Goal: Transaction & Acquisition: Purchase product/service

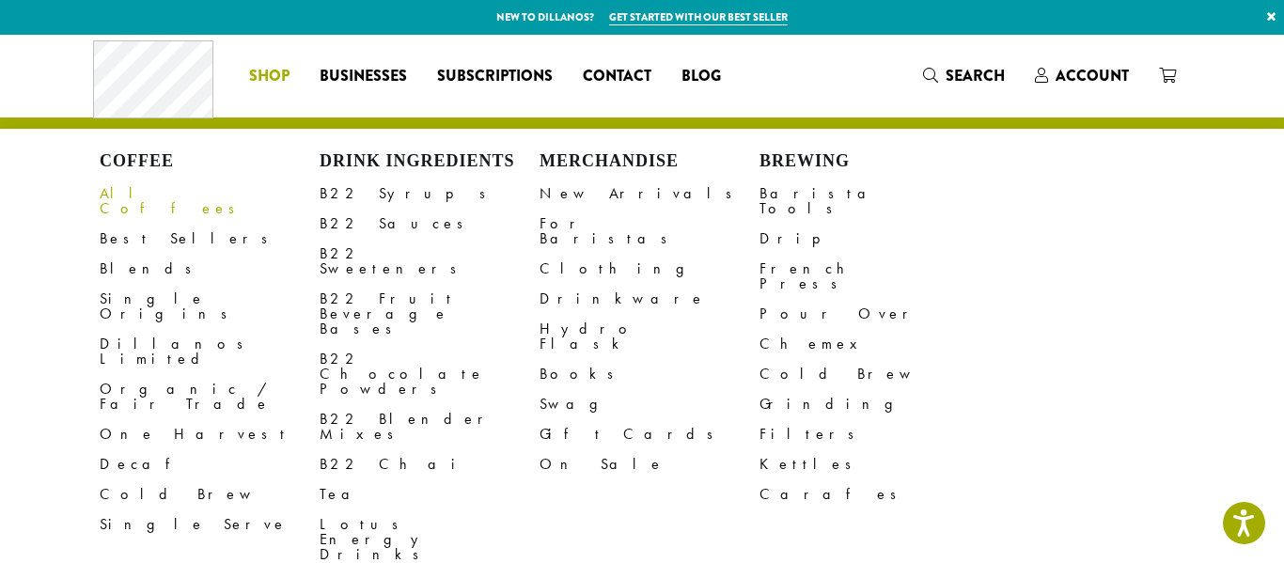
click at [142, 183] on link "All Coffees" at bounding box center [210, 201] width 220 height 45
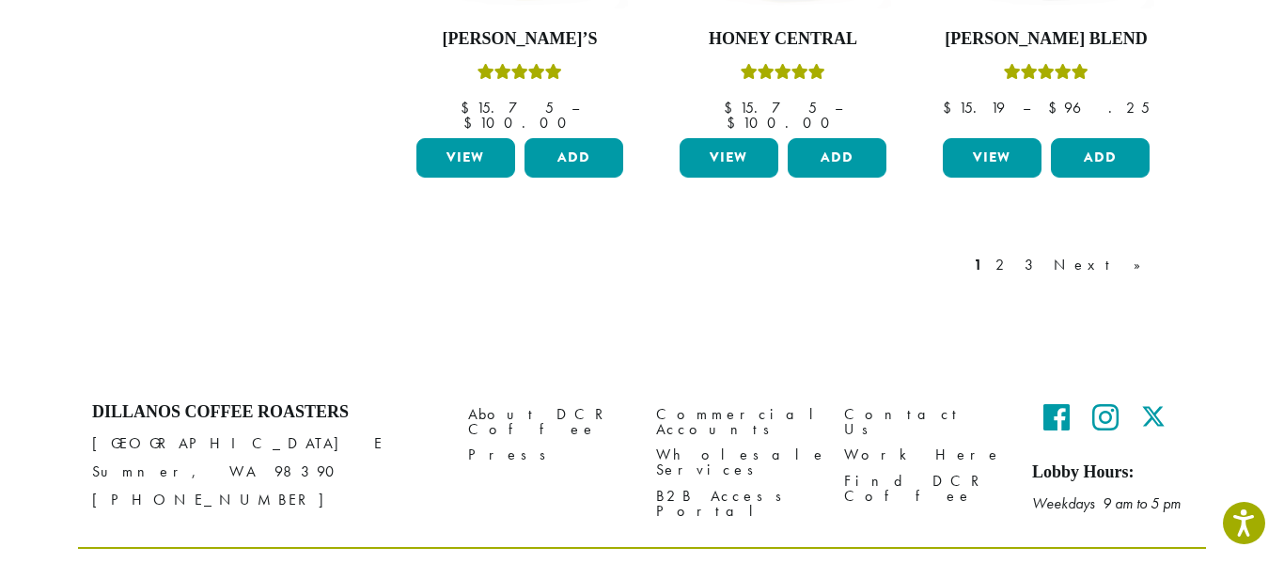
scroll to position [1845, 0]
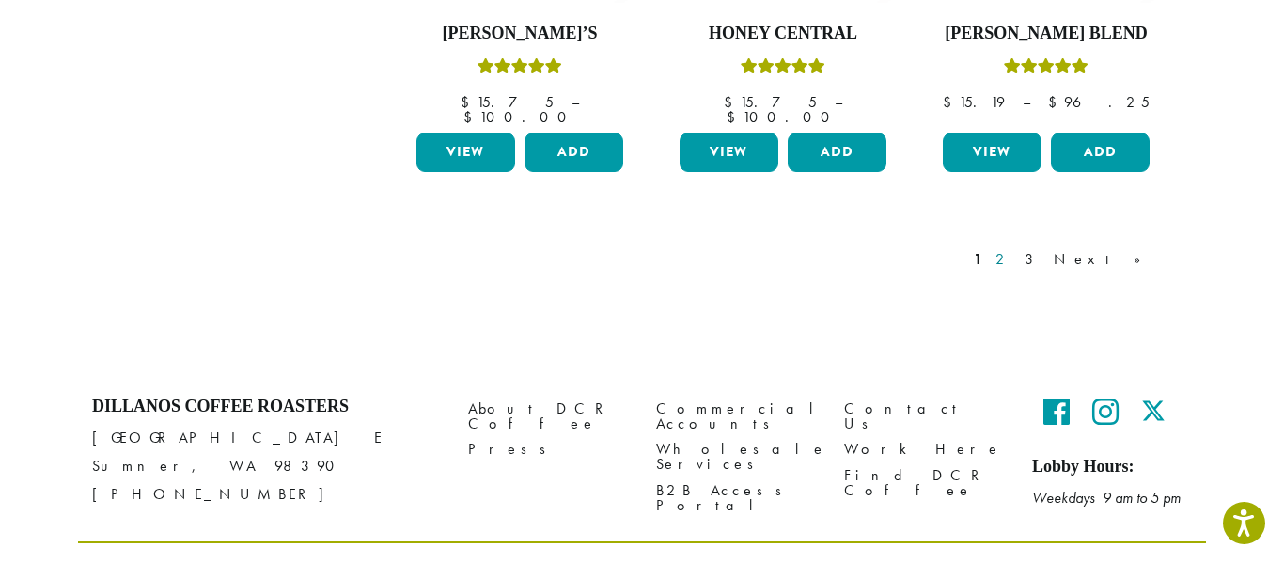
click at [1015, 248] on link "2" at bounding box center [1004, 259] width 24 height 23
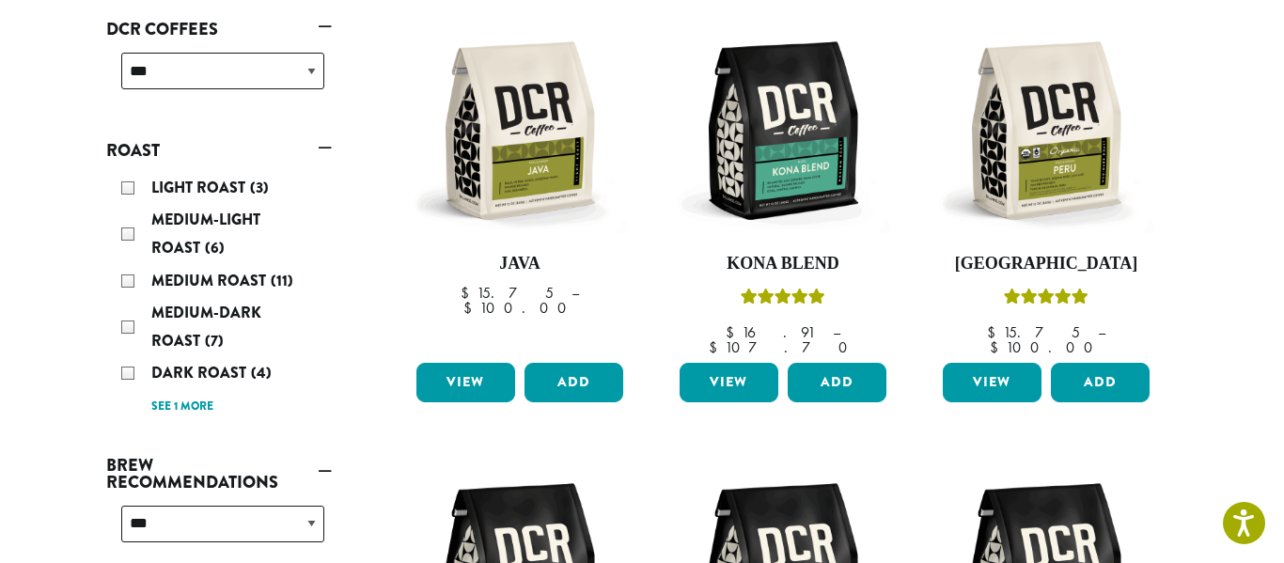
scroll to position [304, 0]
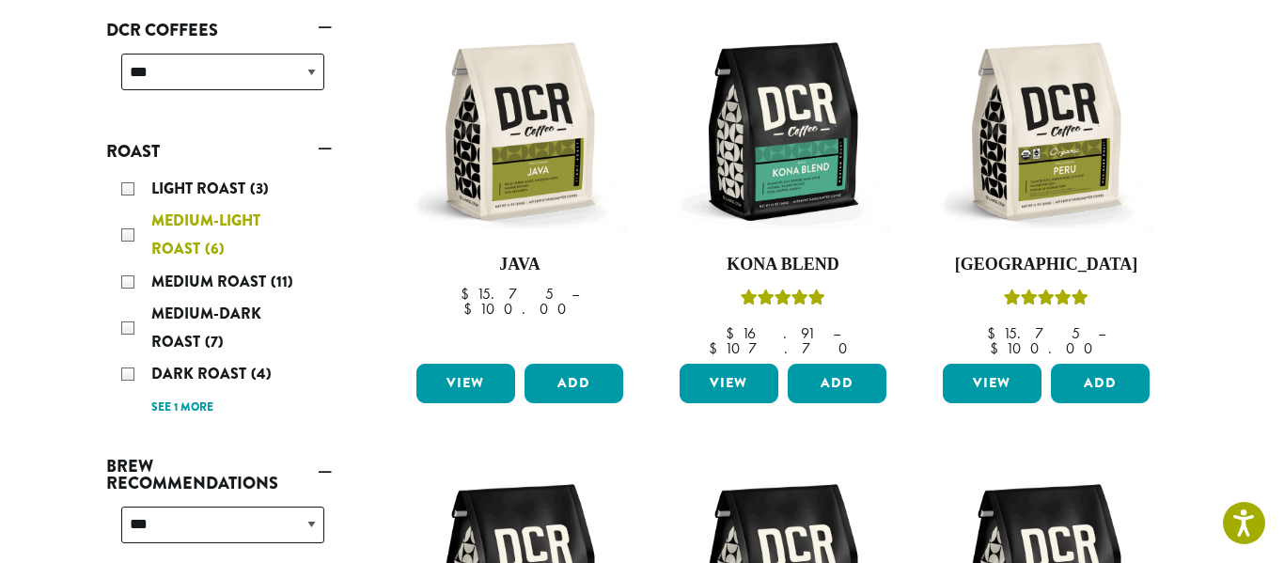
click at [212, 242] on span "(6)" at bounding box center [215, 249] width 20 height 22
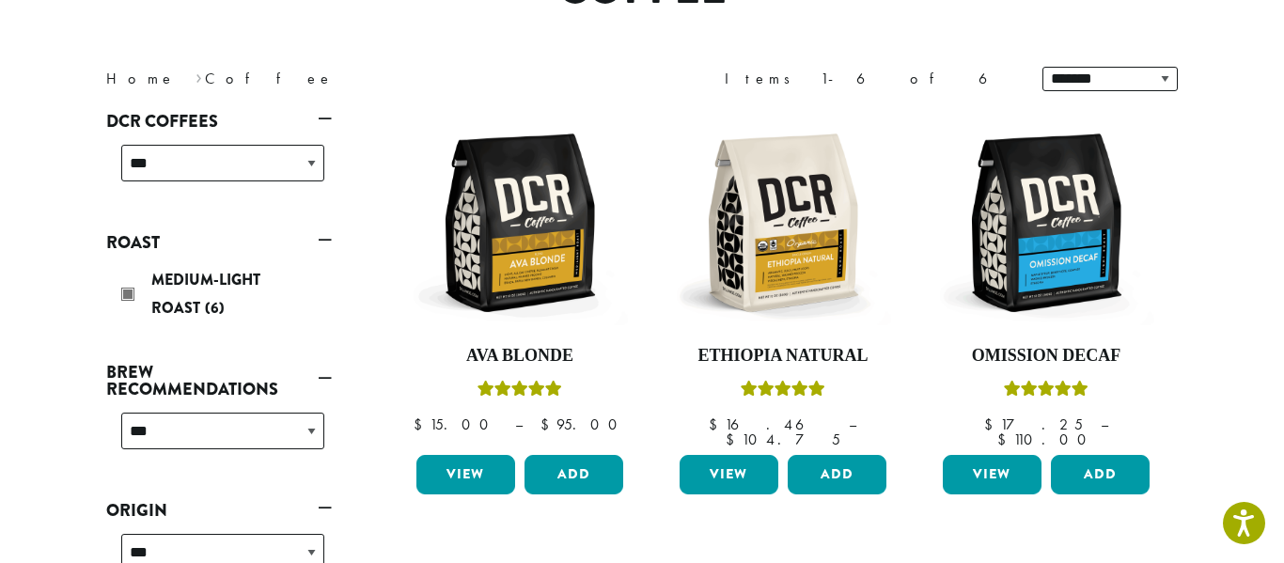
scroll to position [116, 0]
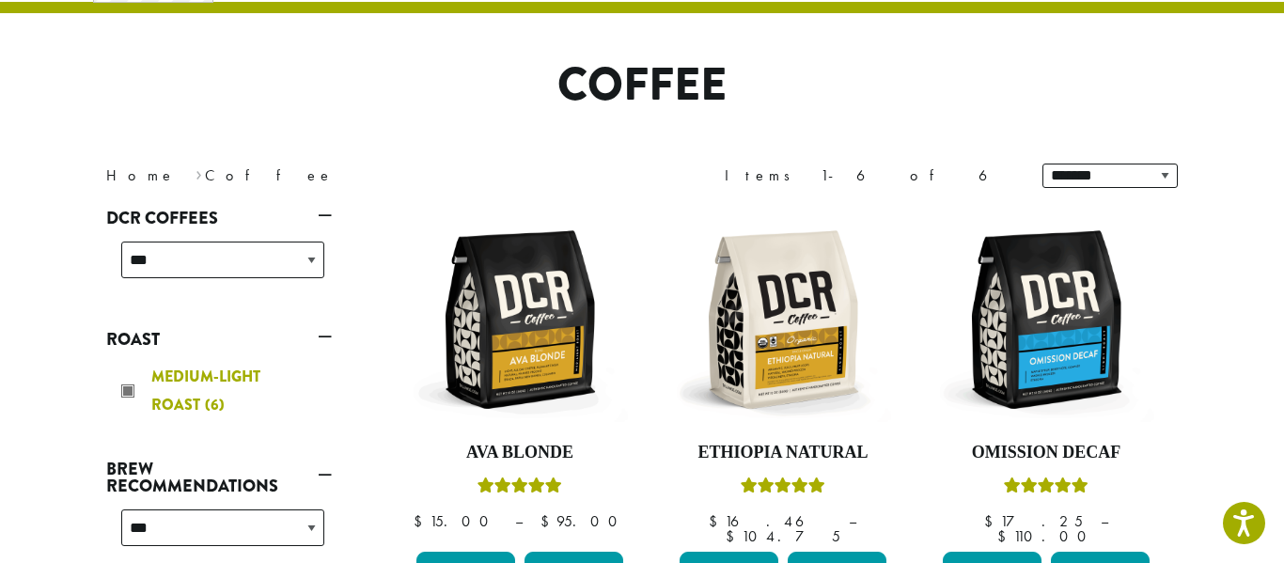
click at [126, 391] on div "Medium-Light Roast (6)" at bounding box center [222, 391] width 203 height 56
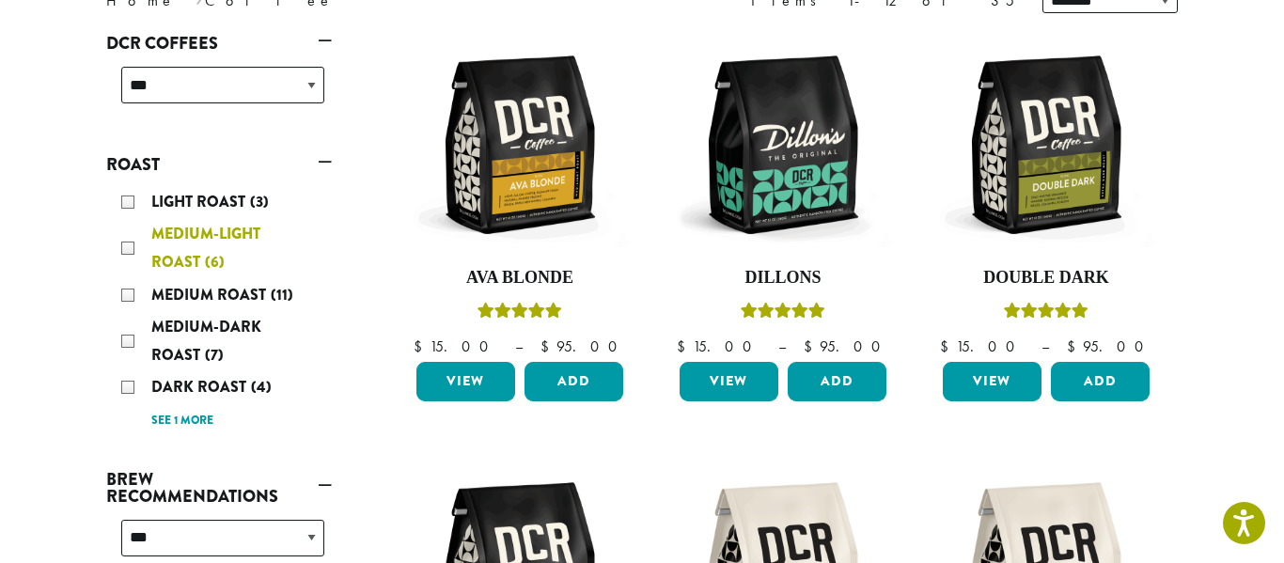
scroll to position [341, 0]
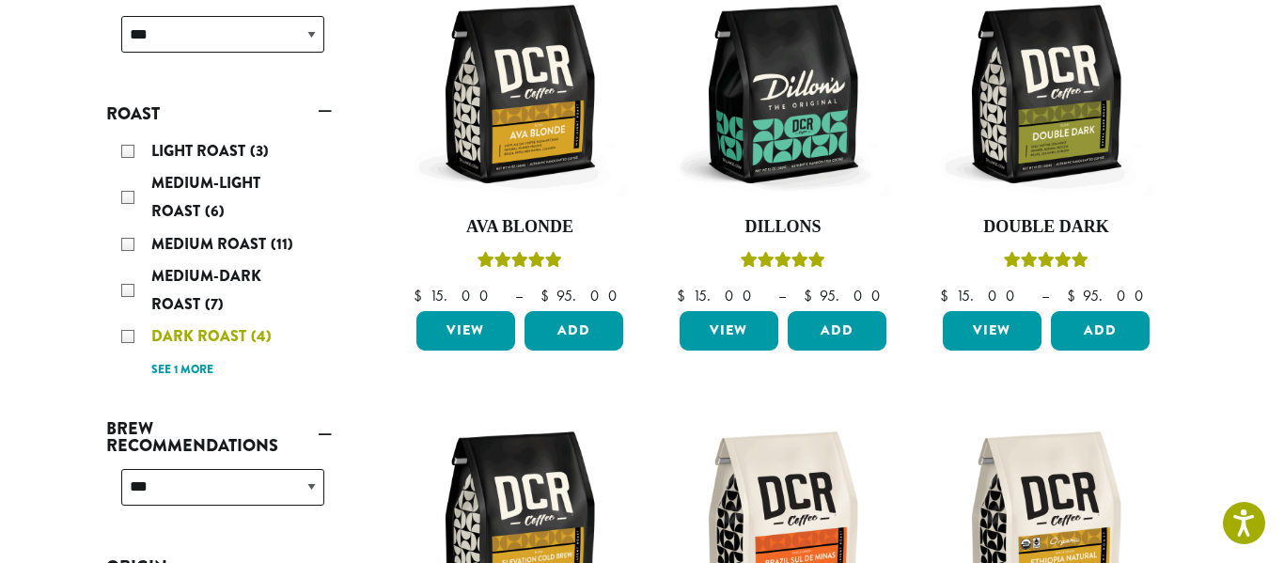
click at [136, 343] on div "Dark Roast (4)" at bounding box center [222, 337] width 203 height 28
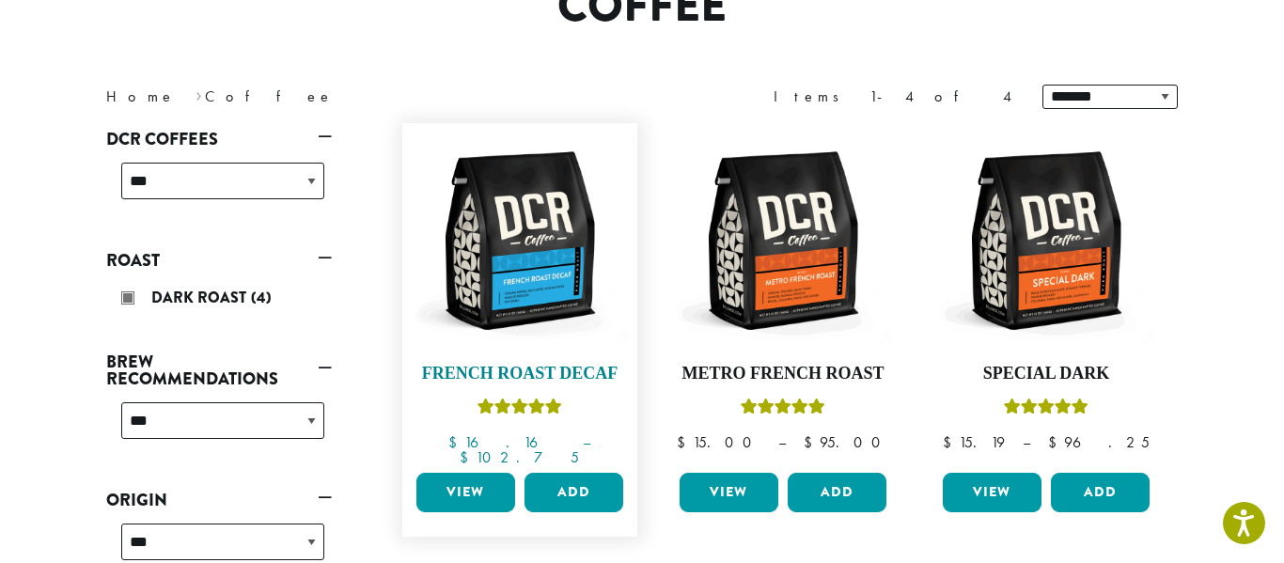
scroll to position [191, 0]
